Goal: Task Accomplishment & Management: Use online tool/utility

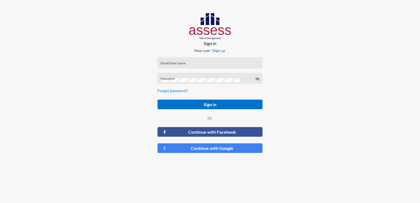
click at [205, 64] on input "Email/User Name" at bounding box center [210, 64] width 99 height 4
type input "[EMAIL_ADDRESS][DOMAIN_NAME]"
click at [172, 74] on div "Password" at bounding box center [210, 78] width 105 height 11
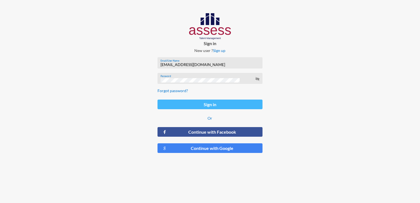
click at [212, 106] on button "Sign in" at bounding box center [210, 105] width 105 height 10
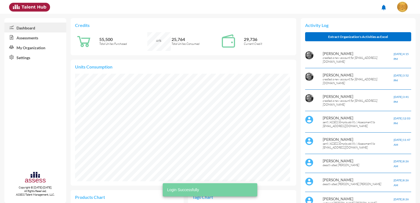
scroll to position [49, 99]
click at [42, 37] on link "Assessments" at bounding box center [35, 37] width 62 height 10
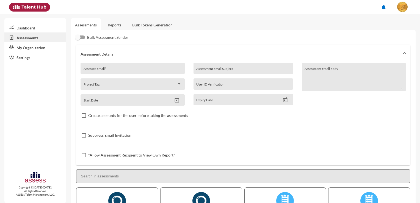
click at [145, 23] on link "Bulk Tokens Generation" at bounding box center [152, 24] width 49 height 13
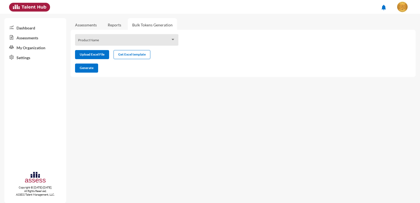
click at [118, 43] on span at bounding box center [124, 42] width 93 height 4
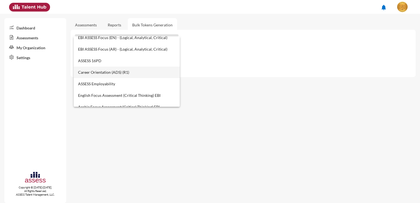
scroll to position [193, 0]
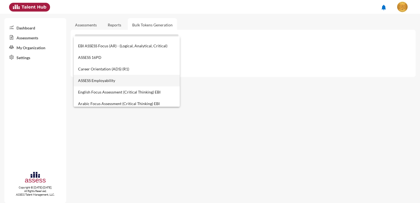
click at [116, 81] on span "ASSESS Employability" at bounding box center [127, 81] width 98 height 12
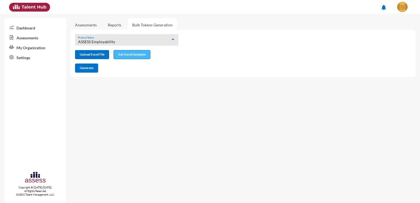
click at [125, 54] on span "Get Excel template" at bounding box center [132, 54] width 28 height 4
click at [116, 42] on div "ASSESS Employability" at bounding box center [124, 42] width 93 height 4
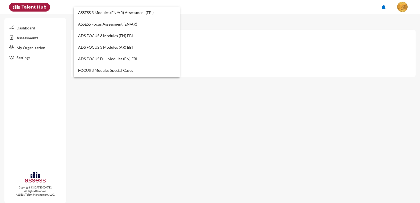
scroll to position [201, 0]
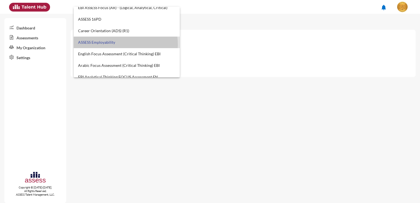
click at [117, 44] on span "ASSESS Employability" at bounding box center [127, 43] width 98 height 12
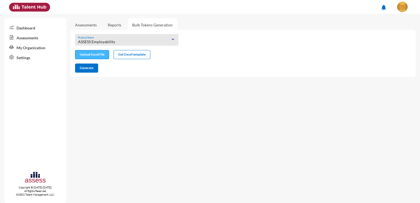
click at [93, 56] on input "file" at bounding box center [92, 55] width 34 height 6
type input "C:\fakepath\excel (12).xlsx"
click at [85, 70] on span "Generate" at bounding box center [87, 68] width 14 height 4
